Goal: Task Accomplishment & Management: Manage account settings

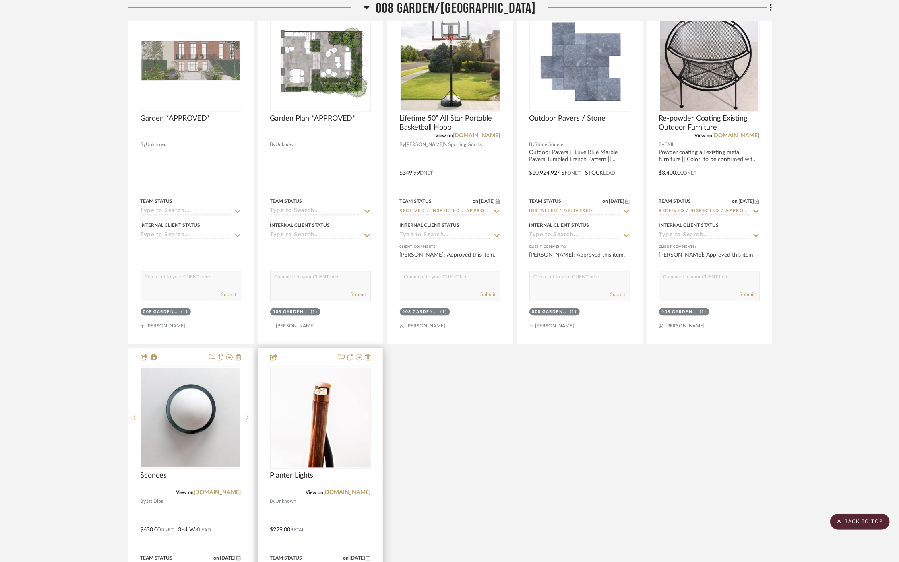
scroll to position [9641, 0]
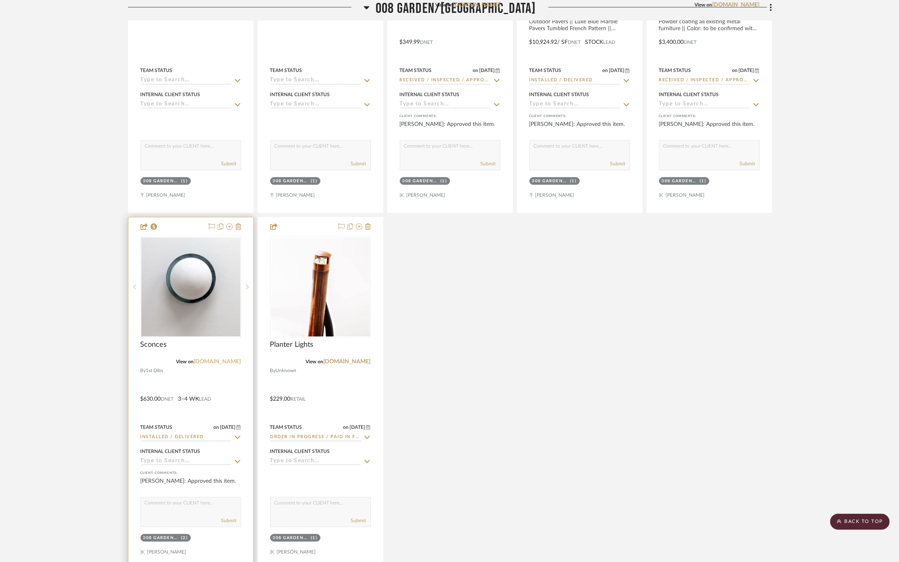
click at [235, 361] on link "[DOMAIN_NAME]" at bounding box center [217, 362] width 47 height 6
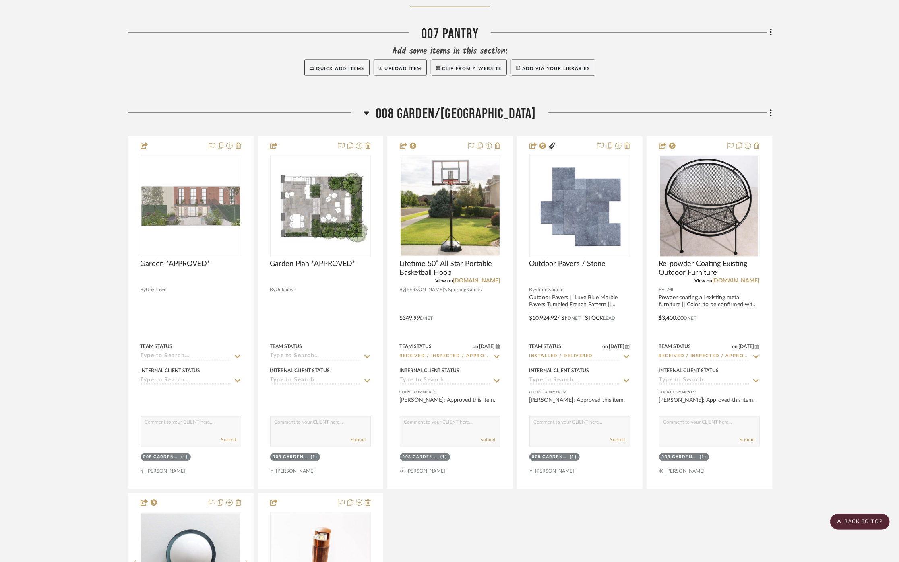
scroll to position [9328, 0]
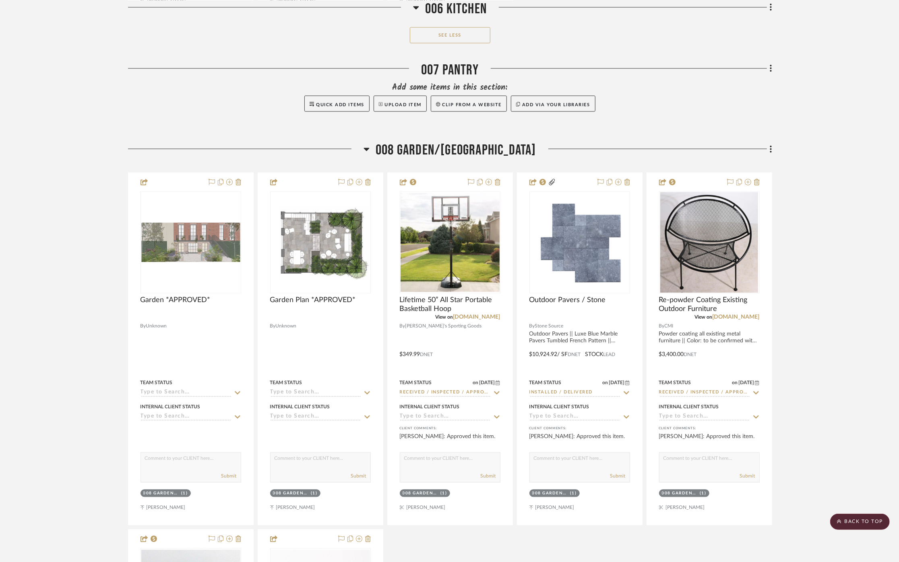
click at [771, 151] on icon at bounding box center [770, 149] width 2 height 9
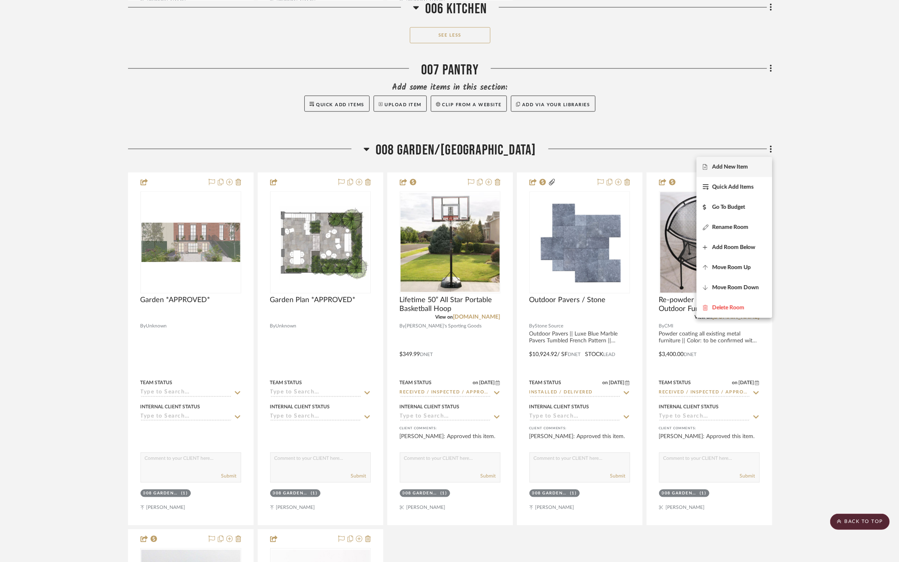
click at [746, 164] on span "Add New Item" at bounding box center [730, 167] width 36 height 7
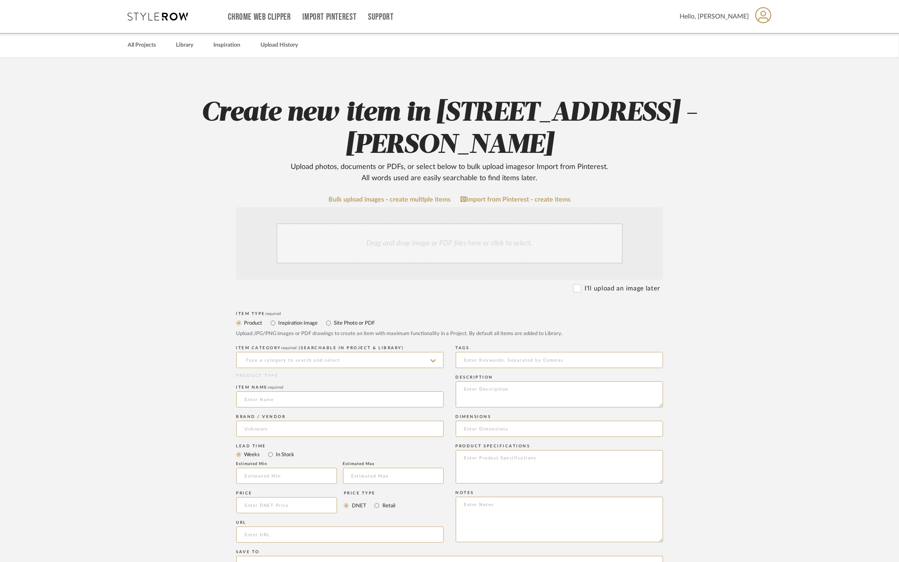
click at [447, 239] on div "Drag and drop image or PDF files here or click to select." at bounding box center [449, 243] width 346 height 40
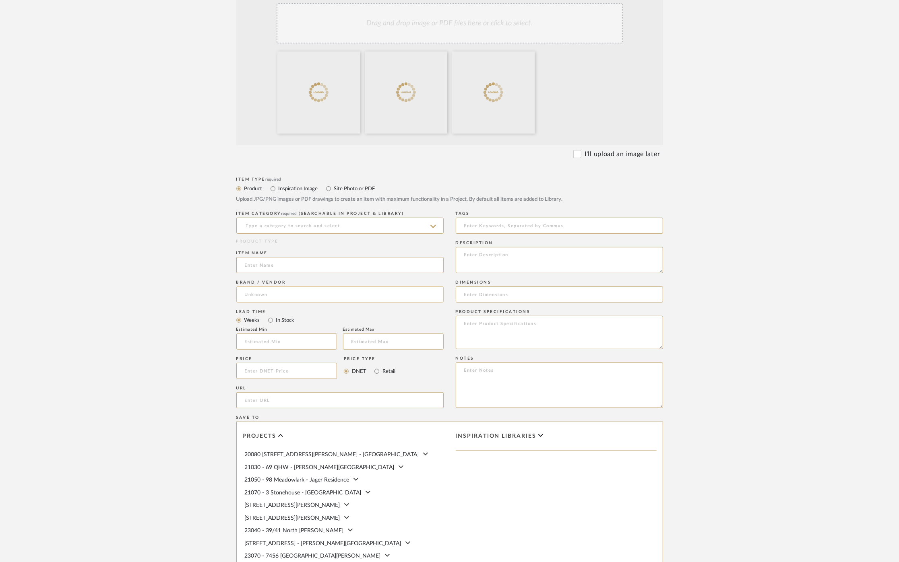
scroll to position [223, 0]
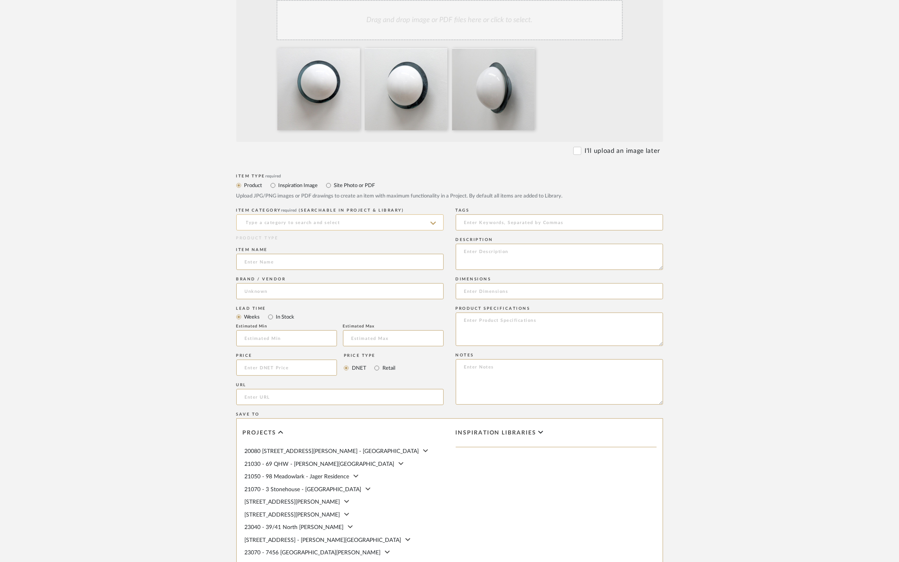
click at [425, 223] on input at bounding box center [339, 222] width 207 height 16
click at [328, 264] on div "Sconces - Single Arm" at bounding box center [340, 263] width 206 height 21
type input "Sconces - Single Arm"
click at [315, 264] on input at bounding box center [339, 262] width 207 height 16
type input "Exterior Sconce (Above Door)"
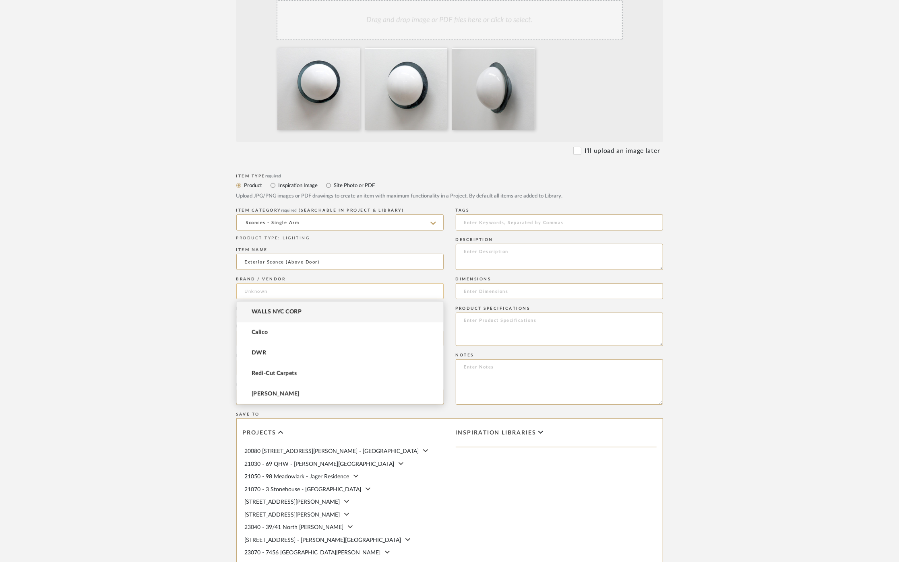
drag, startPoint x: 369, startPoint y: 286, endPoint x: 370, endPoint y: 291, distance: 5.0
click at [369, 287] on input at bounding box center [339, 291] width 207 height 16
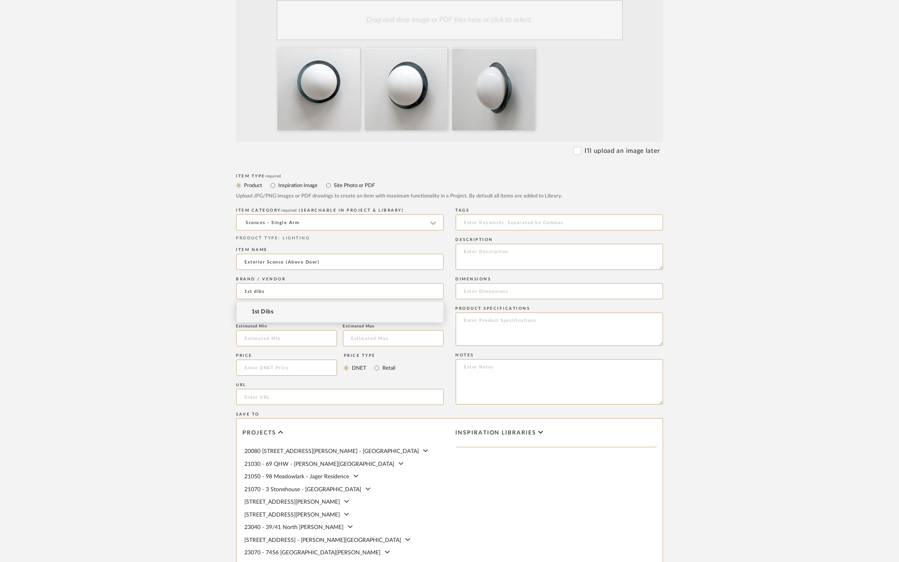
click at [260, 320] on mat-option "1st Dibs" at bounding box center [340, 312] width 206 height 21
type input "1st Dibs"
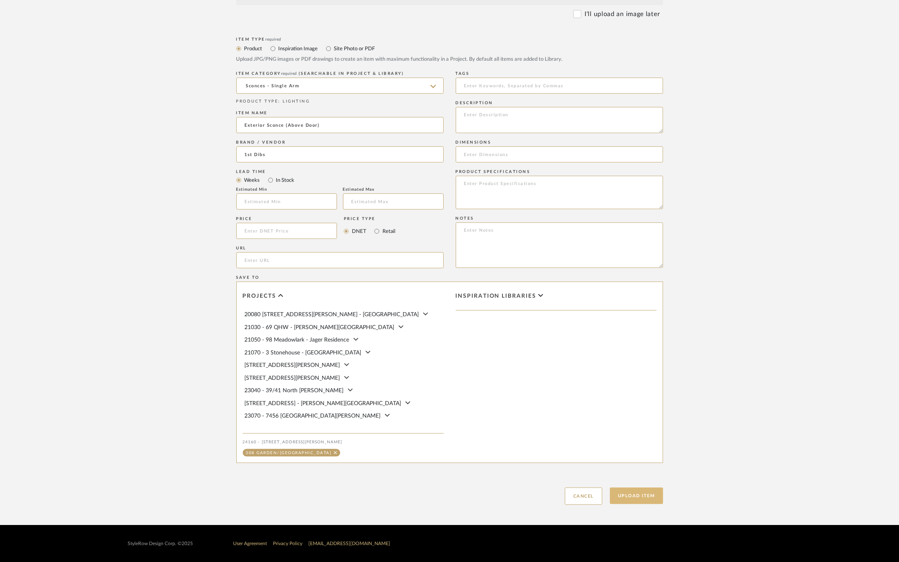
click at [621, 497] on button "Upload Item" at bounding box center [636, 496] width 53 height 16
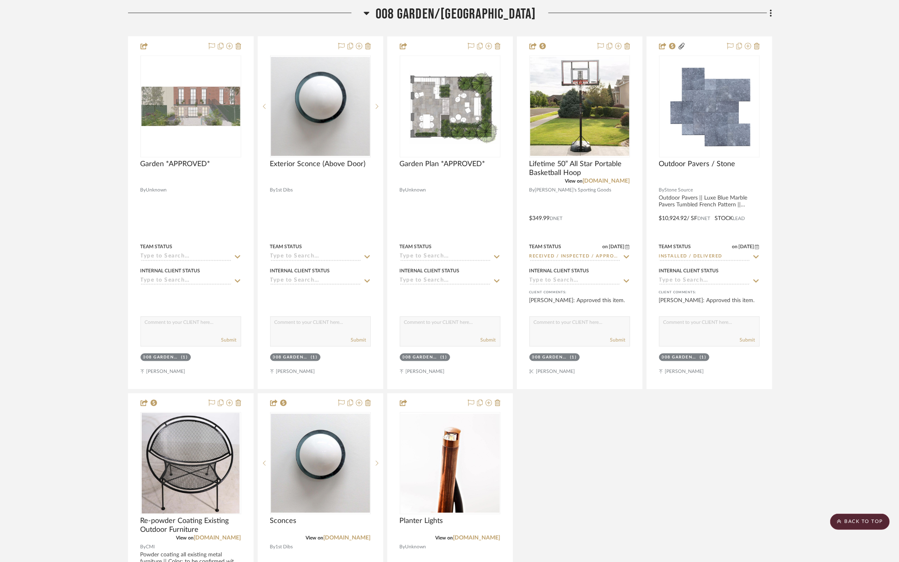
scroll to position [4088, 0]
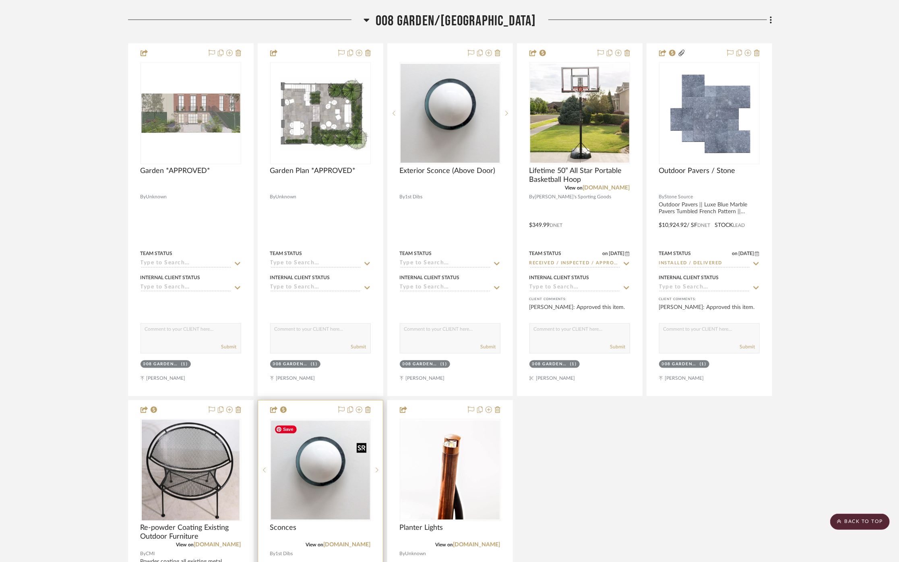
click at [340, 469] on img "0" at bounding box center [320, 470] width 99 height 99
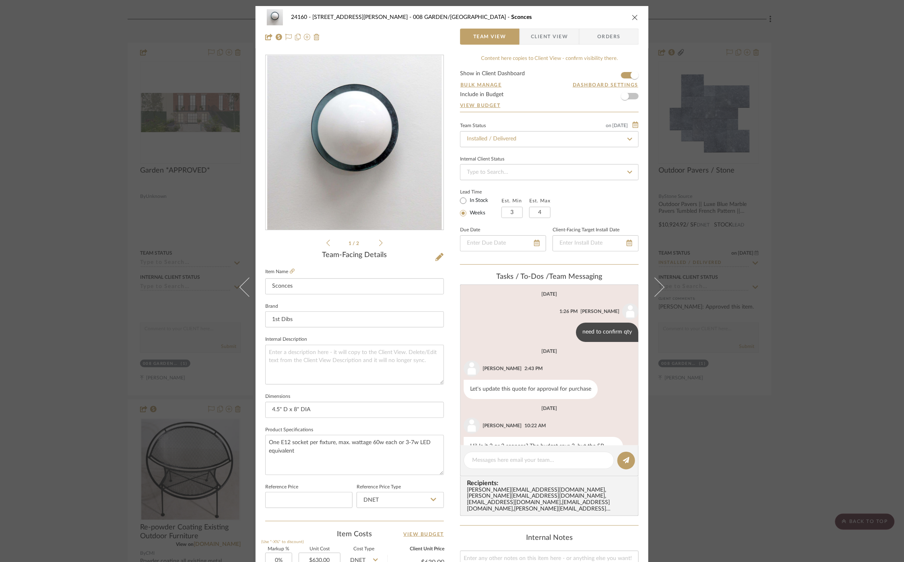
scroll to position [203, 0]
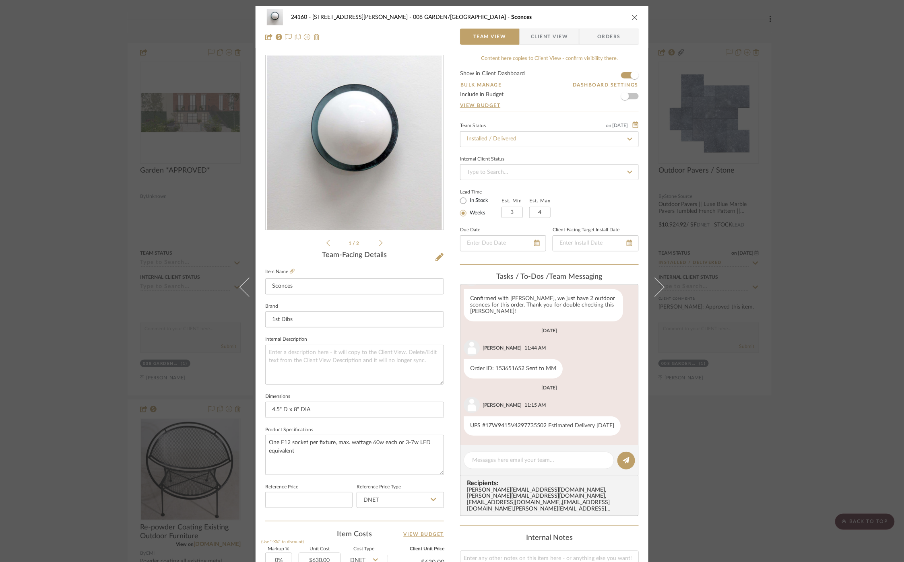
drag, startPoint x: 550, startPoint y: 34, endPoint x: 534, endPoint y: 47, distance: 20.9
click at [549, 34] on span "Client View" at bounding box center [549, 37] width 37 height 16
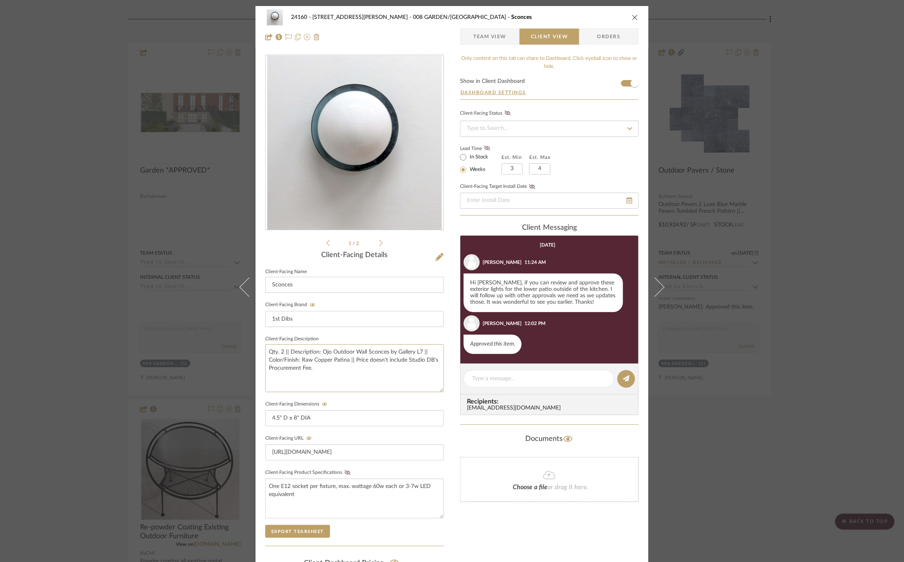
drag, startPoint x: 320, startPoint y: 372, endPoint x: 261, endPoint y: 346, distance: 64.3
click at [261, 346] on div "24160 - [STREET_ADDRESS] - [PERSON_NAME] 008 GARDEN/TERRACE Sconces Team View C…" at bounding box center [452, 341] width 393 height 670
drag, startPoint x: 798, startPoint y: 141, endPoint x: 576, endPoint y: 145, distance: 222.2
click at [800, 141] on div "24160 - [STREET_ADDRESS] - [PERSON_NAME] 008 GARDEN/TERRACE Sconces Team View C…" at bounding box center [452, 281] width 904 height 562
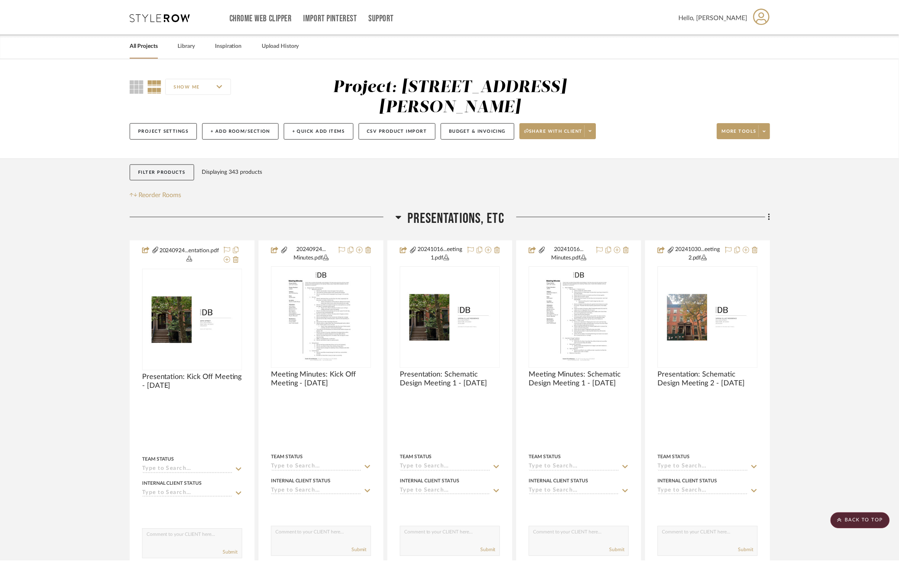
scroll to position [4088, 0]
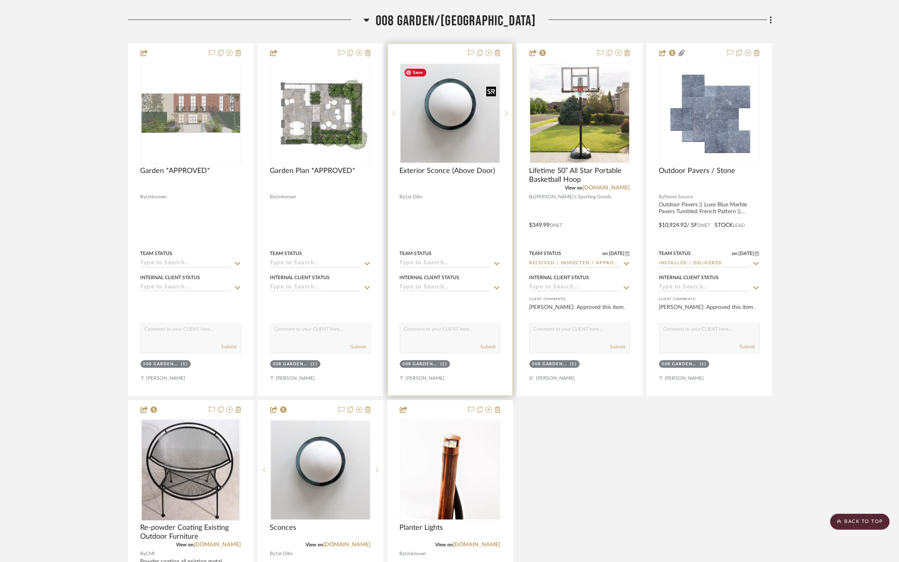
click at [460, 114] on img "0" at bounding box center [449, 113] width 99 height 99
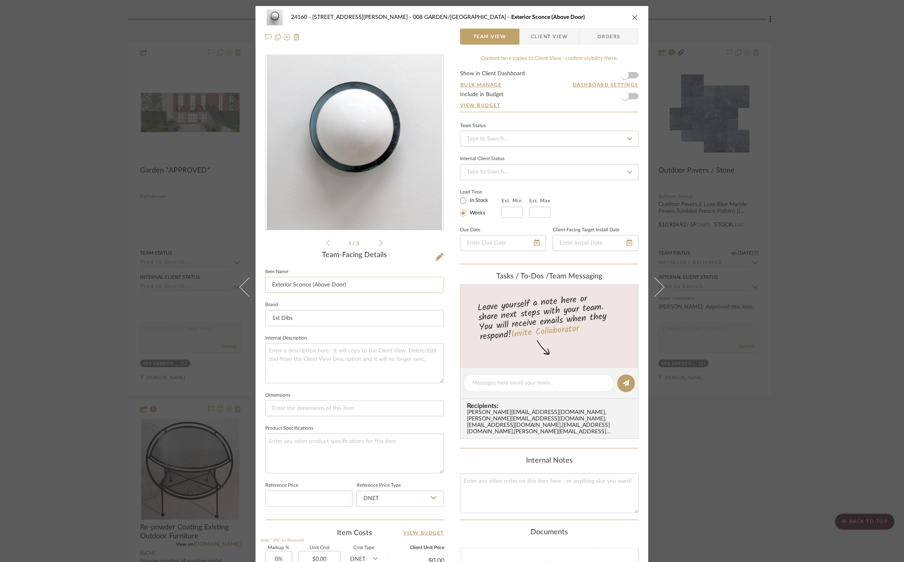
click at [267, 284] on input "Exterior Sconce (Above Door)" at bounding box center [354, 285] width 179 height 16
type input "Additional Exterior Sconce (Above Door)"
click at [538, 99] on form "Show in Client Dashboard Bulk Manage Dashboard Settings Include in Budget View …" at bounding box center [549, 91] width 179 height 41
click at [792, 364] on div "24160 - [STREET_ADDRESS] - [PERSON_NAME] 008 GARDEN/TERRACE Additional Exterior…" at bounding box center [452, 281] width 904 height 562
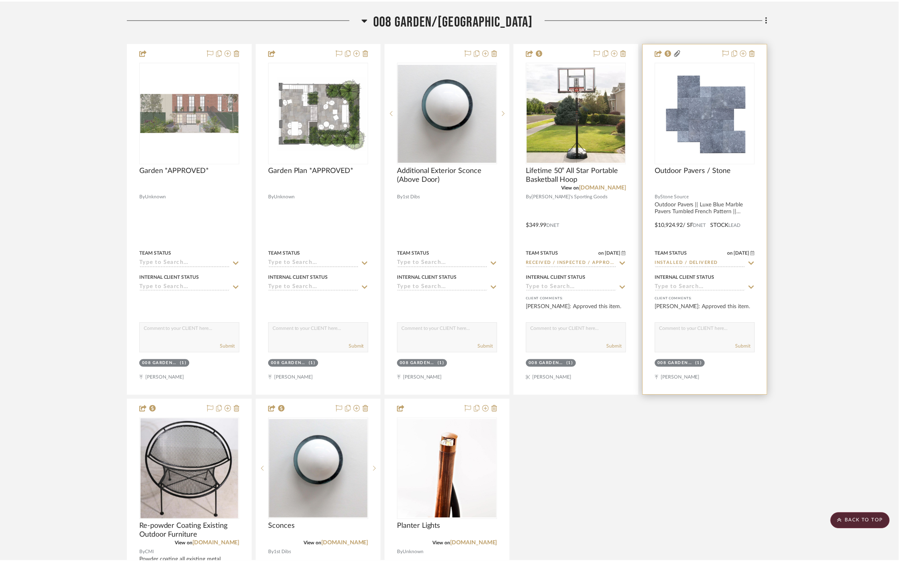
scroll to position [4088, 0]
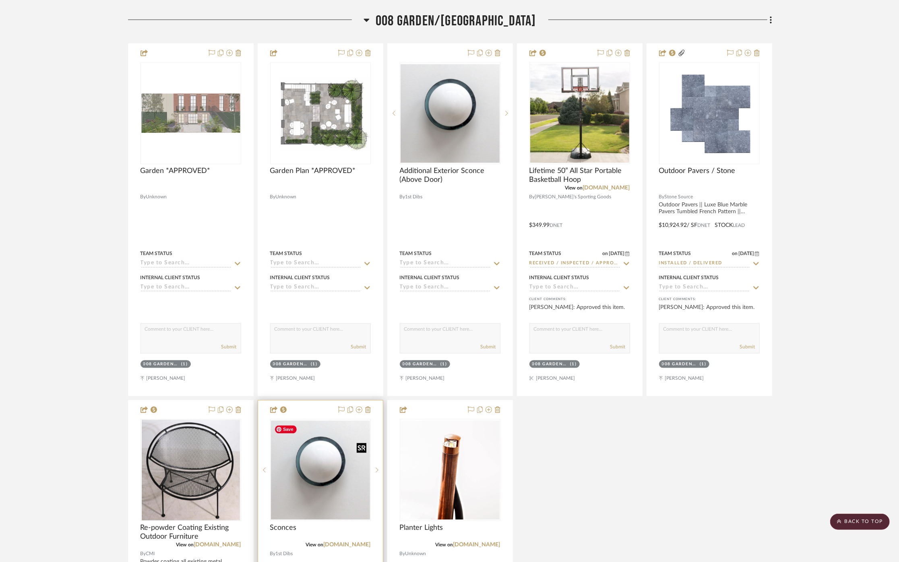
click at [315, 469] on img "0" at bounding box center [320, 470] width 99 height 99
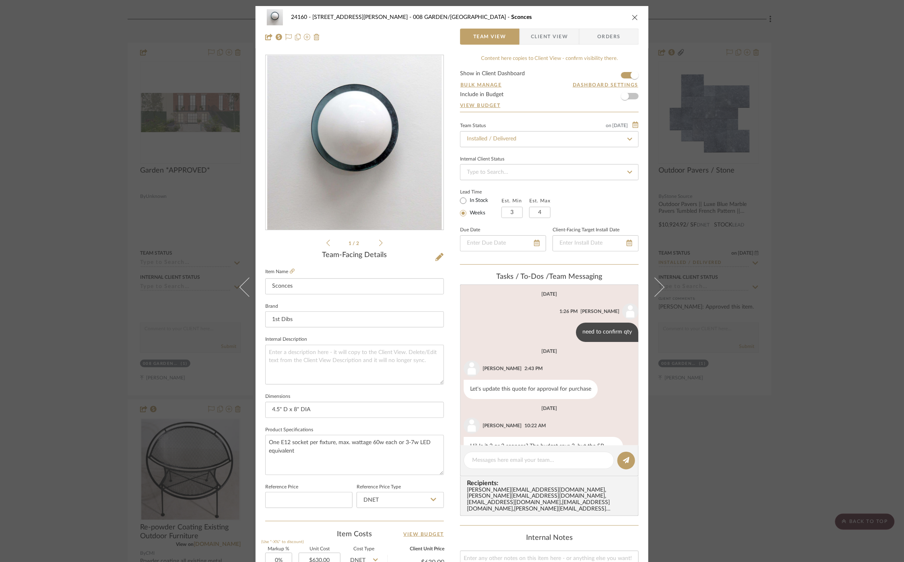
scroll to position [203, 0]
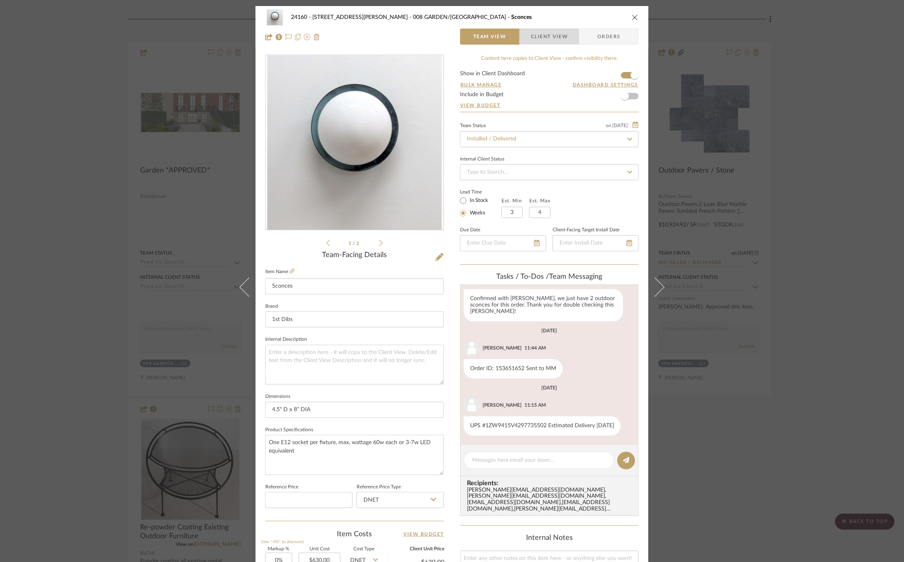
drag, startPoint x: 543, startPoint y: 40, endPoint x: 449, endPoint y: 273, distance: 250.8
click at [542, 41] on span "Client View" at bounding box center [549, 37] width 37 height 16
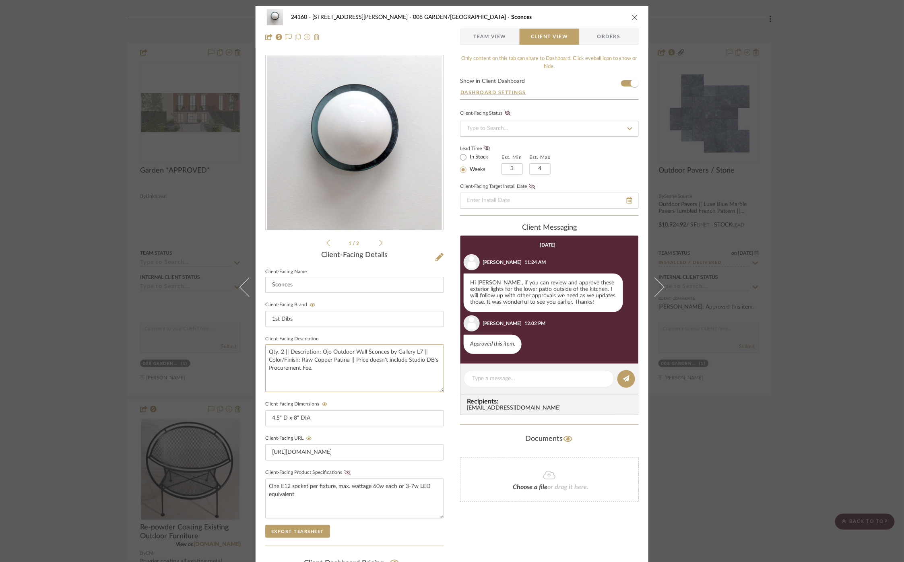
drag, startPoint x: 302, startPoint y: 367, endPoint x: 255, endPoint y: 347, distance: 51.4
click at [256, 347] on div "24160 - [STREET_ADDRESS] - [PERSON_NAME] 008 GARDEN/TERRACE Sconces Team View C…" at bounding box center [452, 341] width 393 height 670
click at [754, 149] on div "24160 - [STREET_ADDRESS] - [PERSON_NAME] 008 GARDEN/TERRACE Sconces Team View C…" at bounding box center [452, 281] width 904 height 562
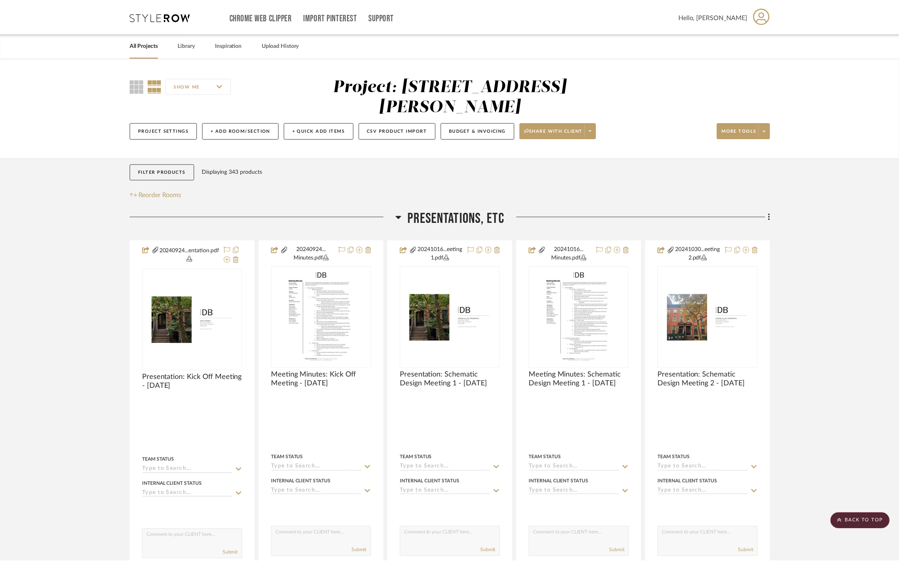
scroll to position [4088, 0]
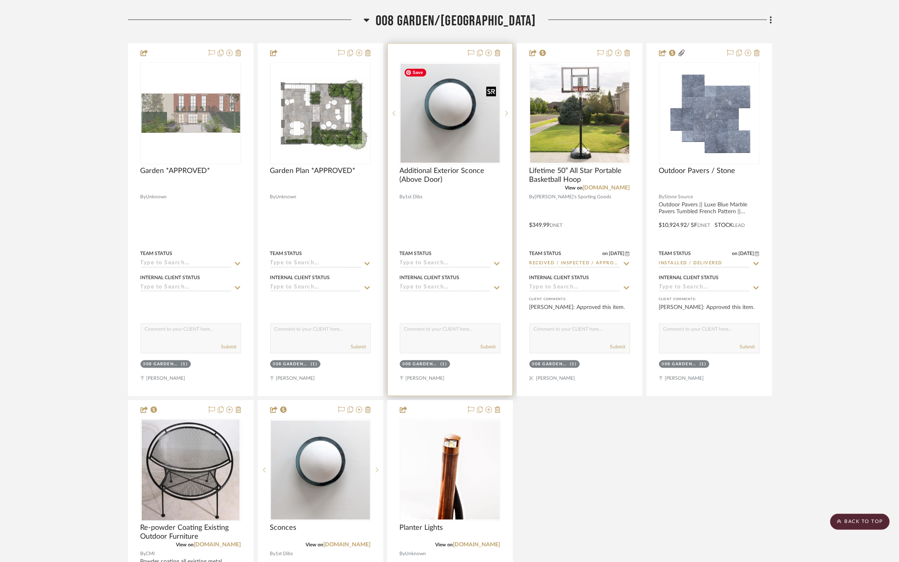
click at [494, 129] on img "0" at bounding box center [449, 113] width 99 height 99
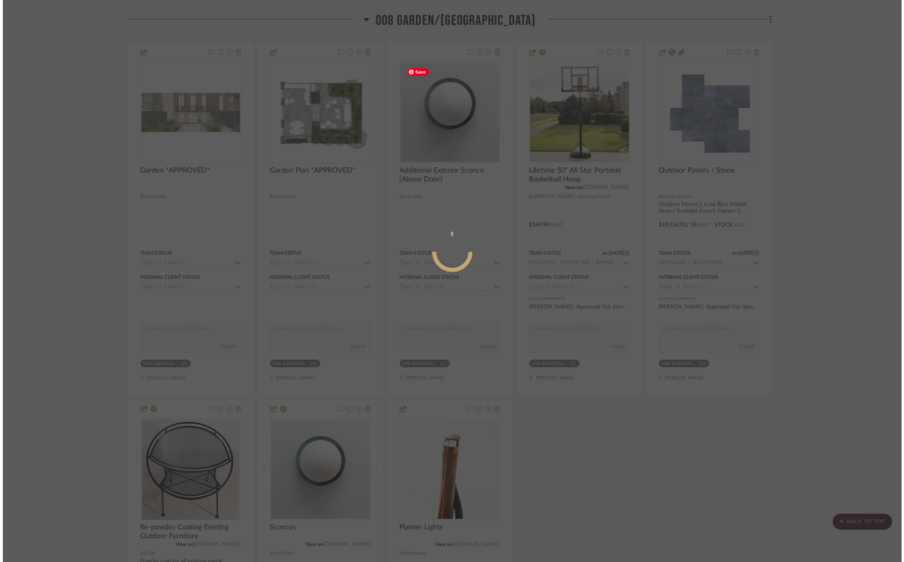
scroll to position [0, 0]
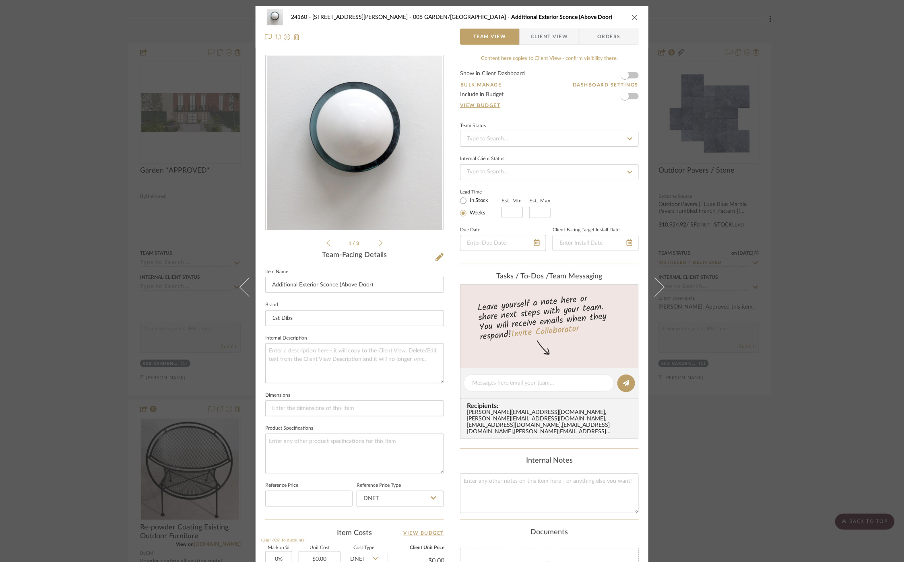
click at [562, 25] on div "24160 - [STREET_ADDRESS] - [PERSON_NAME] 008 GARDEN/TERRACE Additional Exterior…" at bounding box center [451, 17] width 373 height 16
drag, startPoint x: 560, startPoint y: 32, endPoint x: 542, endPoint y: 74, distance: 45.1
click at [559, 35] on span "Client View" at bounding box center [549, 37] width 37 height 16
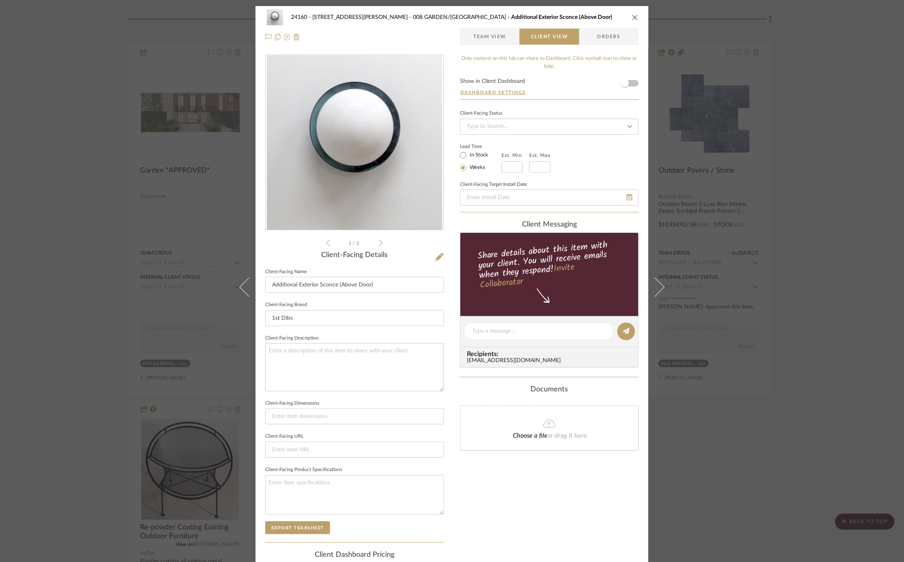
click at [401, 348] on textarea at bounding box center [354, 367] width 179 height 48
paste textarea "Qty. 2 || Description: Ojo Outdoor Wall Sconces by Gallery L7 || Color/Finish: …"
click at [279, 352] on textarea "Qty. 2 || Description: Ojo Outdoor Wall Sconces by Gallery L7 || Color/Finish: …" at bounding box center [354, 367] width 179 height 48
click at [282, 352] on textarea "Qty. 2 || Description: Ojo Outdoor Wall Sconces by Gallery L7 || Color/Finish: …" at bounding box center [354, 367] width 179 height 48
type textarea "Qty. 1 || Description: Ojo Outdoor Wall Sconces by Gallery L7 || Color/Finish: …"
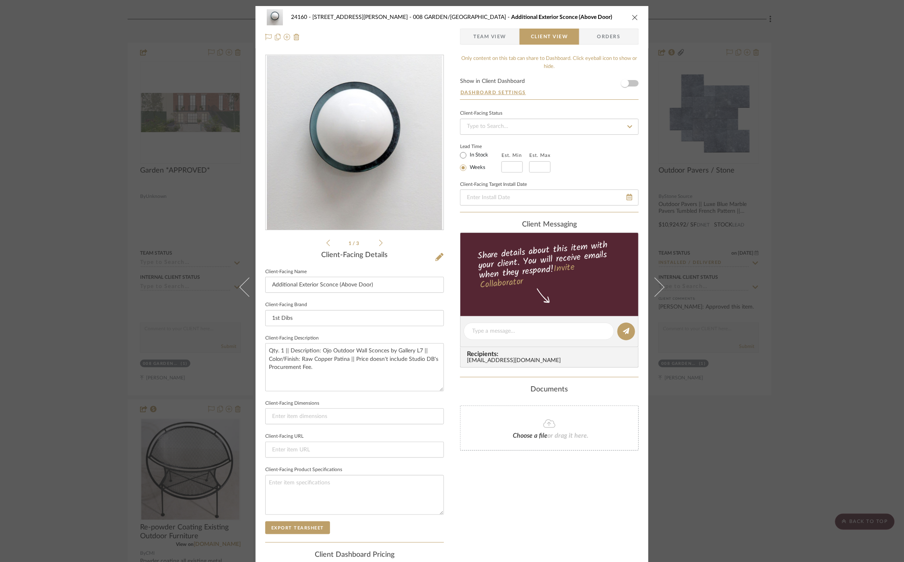
click at [500, 489] on div "Only content on this tab can share to Dashboard. Click eyeball icon to show or …" at bounding box center [549, 343] width 179 height 576
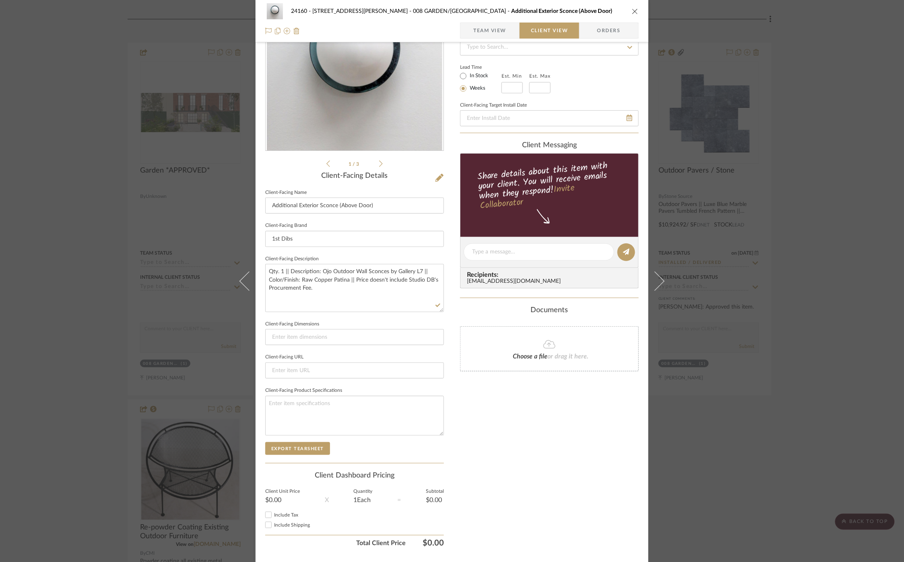
scroll to position [99, 0]
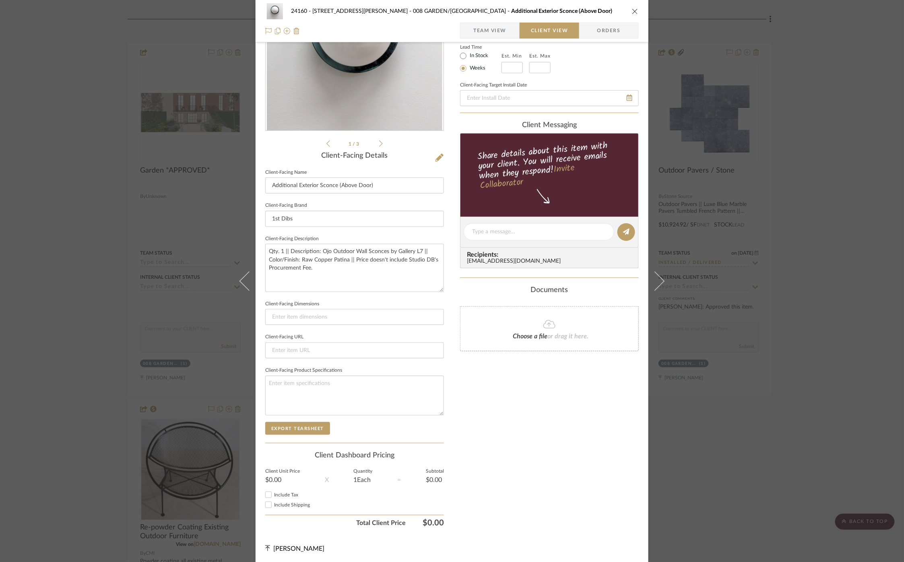
click at [733, 405] on div "24160 - [STREET_ADDRESS] - [PERSON_NAME] 008 GARDEN/TERRACE Additional Exterior…" at bounding box center [452, 281] width 904 height 562
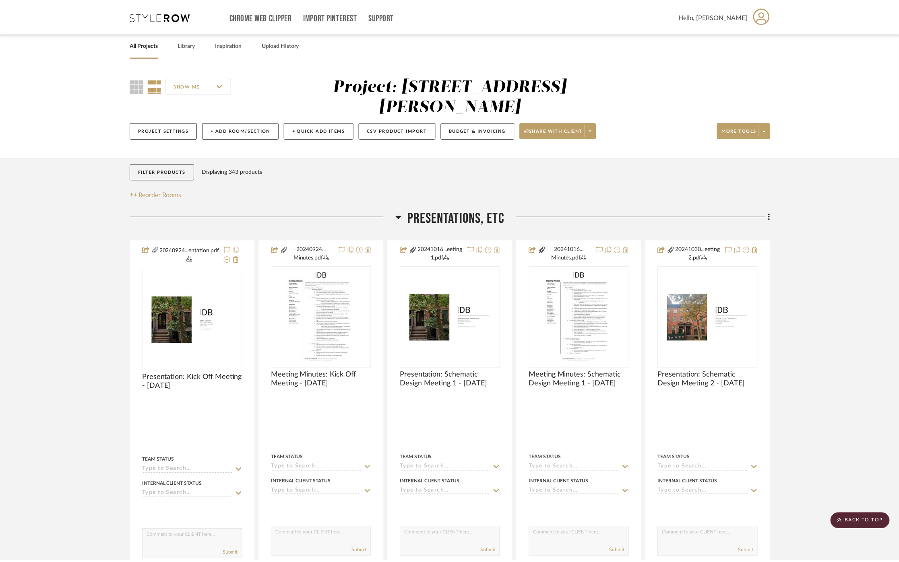
scroll to position [4088, 0]
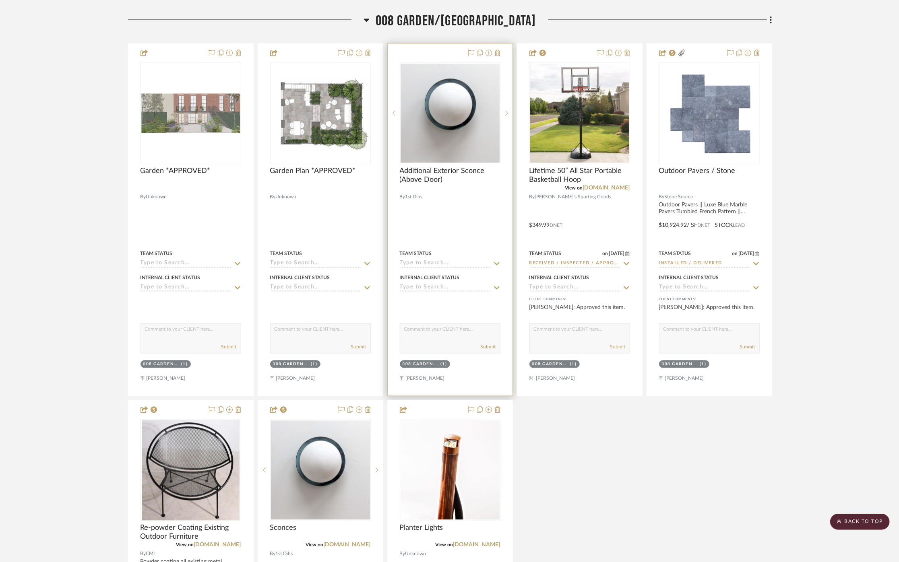
click at [493, 266] on icon at bounding box center [496, 263] width 7 height 6
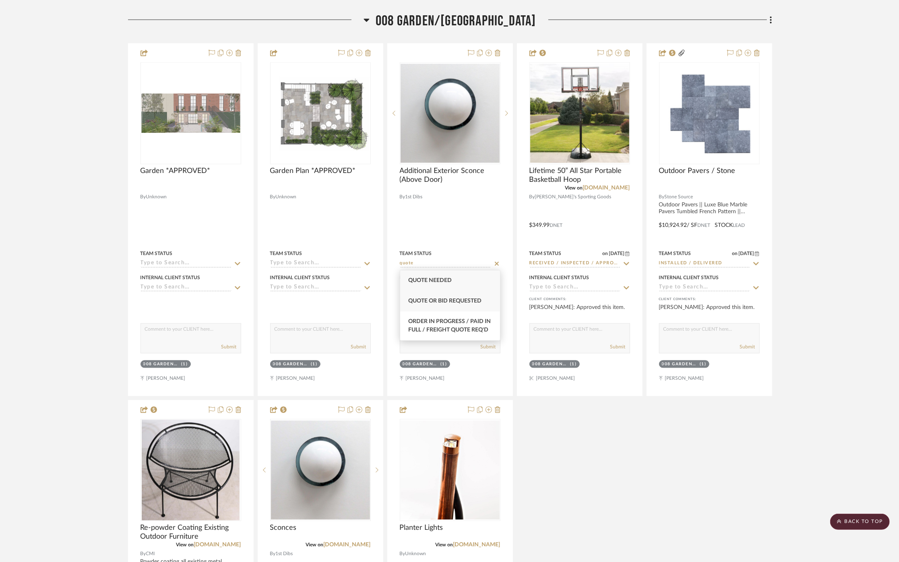
type input "quote"
click at [470, 305] on div "Quote or Bid Requested" at bounding box center [450, 301] width 100 height 21
type input "[DATE]"
type input "Quote or Bid Requested"
